Goal: Transaction & Acquisition: Purchase product/service

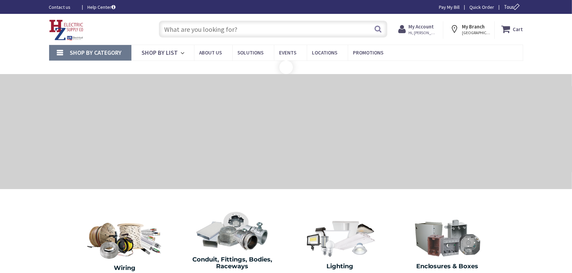
click at [268, 30] on input "text" at bounding box center [273, 29] width 229 height 17
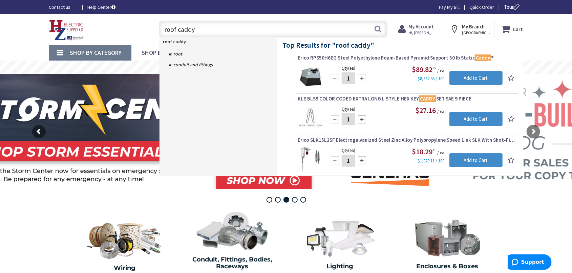
drag, startPoint x: 219, startPoint y: 27, endPoint x: 94, endPoint y: 27, distance: 125.7
click at [159, 27] on input "roof caddy" at bounding box center [273, 29] width 229 height 17
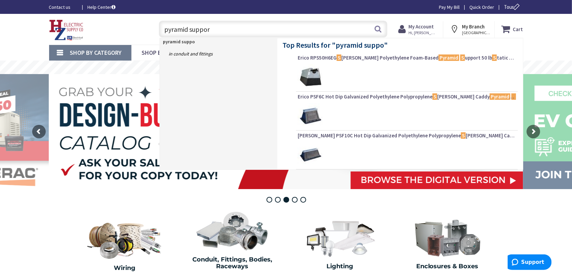
type input "pyramid support"
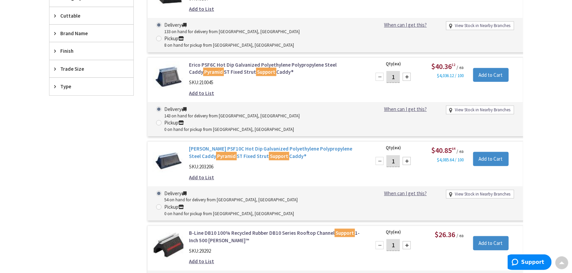
scroll to position [247, 0]
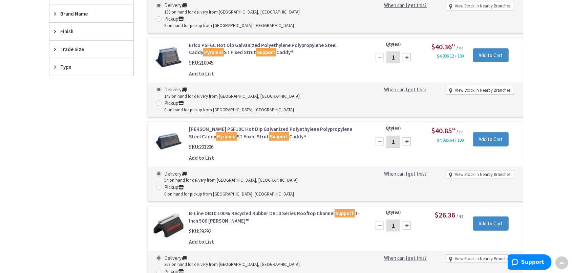
click at [295, 126] on link "Erico PSF10C Hot Dip Galvanized Polyethylene Polypropylene Steel Caddy Pyramid …" at bounding box center [275, 133] width 172 height 15
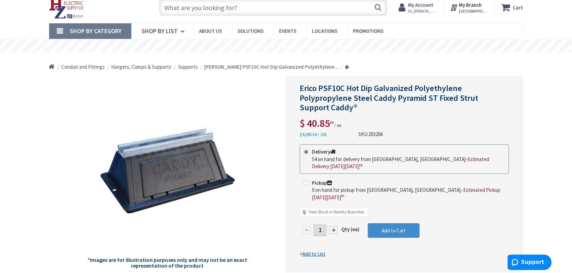
scroll to position [35, 0]
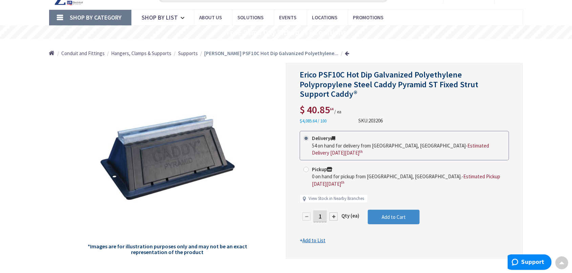
click at [308, 167] on span at bounding box center [306, 169] width 5 height 5
click at [308, 167] on input "Pickup 0 on hand for pickup from Pittsfield, MA. - Estimated Pickup on Thursday…" at bounding box center [307, 169] width 4 height 4
radio input "true"
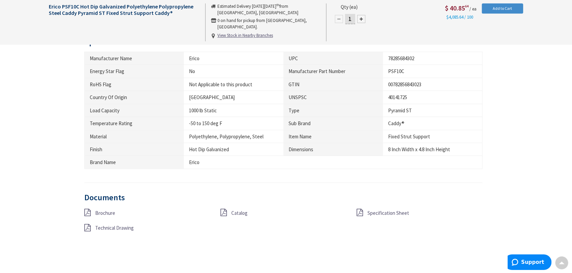
scroll to position [423, 0]
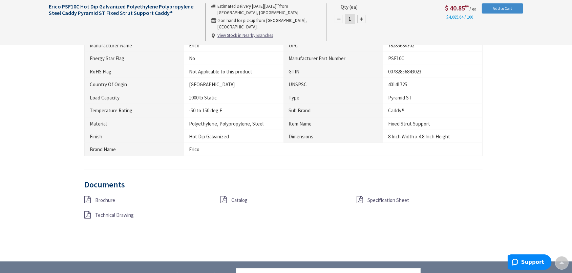
click at [371, 200] on span "Specification Sheet" at bounding box center [389, 200] width 42 height 6
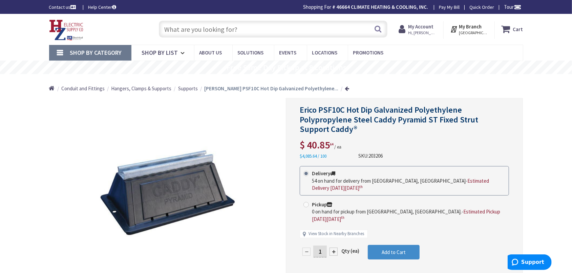
drag, startPoint x: 323, startPoint y: 237, endPoint x: 304, endPoint y: 239, distance: 19.4
click at [317, 246] on input "1" at bounding box center [320, 252] width 14 height 12
type input "4"
click at [391, 234] on form "This product is Discontinued Delivery 54 on hand for delivery from Middletown, …" at bounding box center [404, 222] width 209 height 113
click at [395, 249] on span "Add to Cart" at bounding box center [394, 252] width 24 height 6
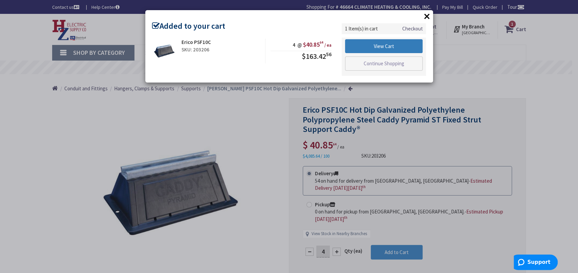
click at [393, 47] on link "View Cart" at bounding box center [384, 46] width 78 height 14
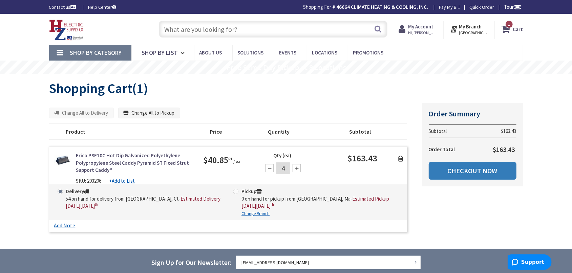
click at [473, 169] on link "Checkout Now" at bounding box center [473, 171] width 88 height 18
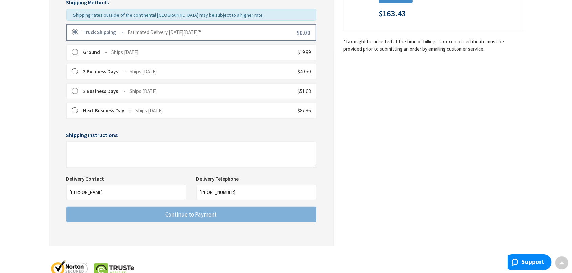
scroll to position [176, 0]
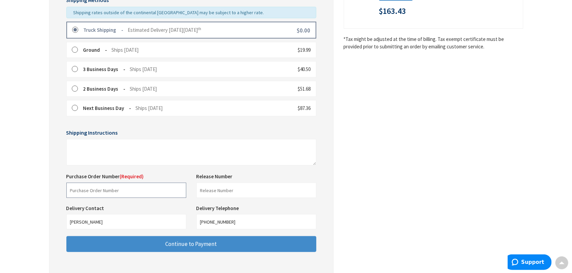
click at [128, 189] on input "text" at bounding box center [126, 190] width 120 height 15
type input "39627"
click at [50, 124] on div "Some items on your order are not available and will cause your order to be held…" at bounding box center [191, 91] width 285 height 370
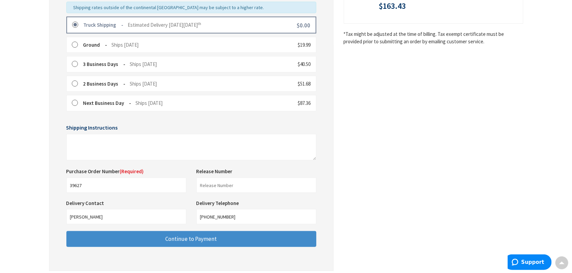
scroll to position [226, 0]
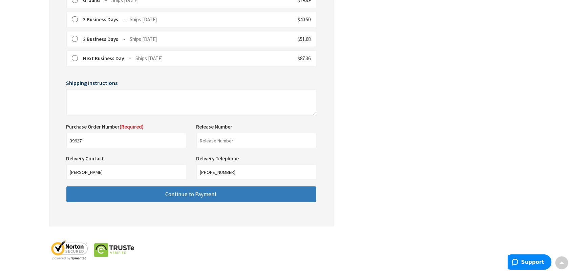
click at [207, 193] on span "Continue to Payment" at bounding box center [191, 194] width 51 height 7
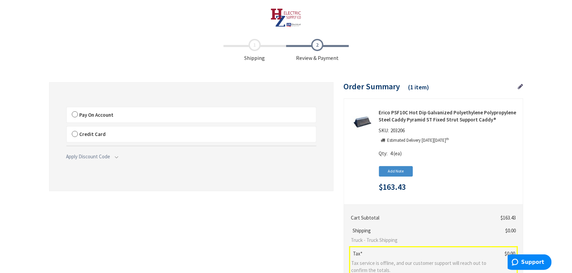
click at [74, 115] on label "Pay On Account" at bounding box center [191, 115] width 249 height 16
click at [67, 109] on input "Pay On Account" at bounding box center [67, 109] width 0 height 0
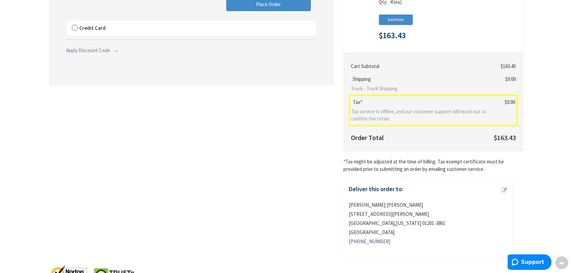
scroll to position [35, 0]
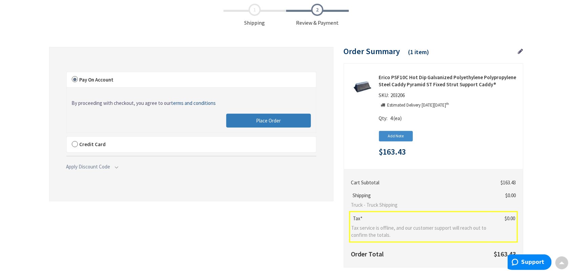
click at [268, 119] on span "Place Order" at bounding box center [268, 121] width 25 height 6
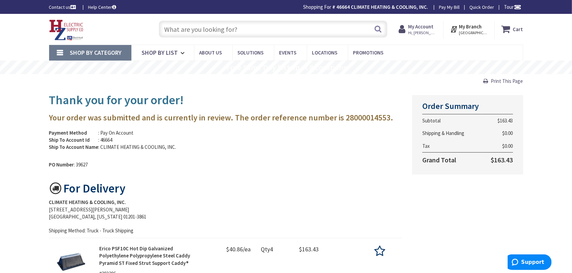
click at [496, 82] on span "Print This Page" at bounding box center [507, 81] width 32 height 6
